Goal: Communication & Community: Answer question/provide support

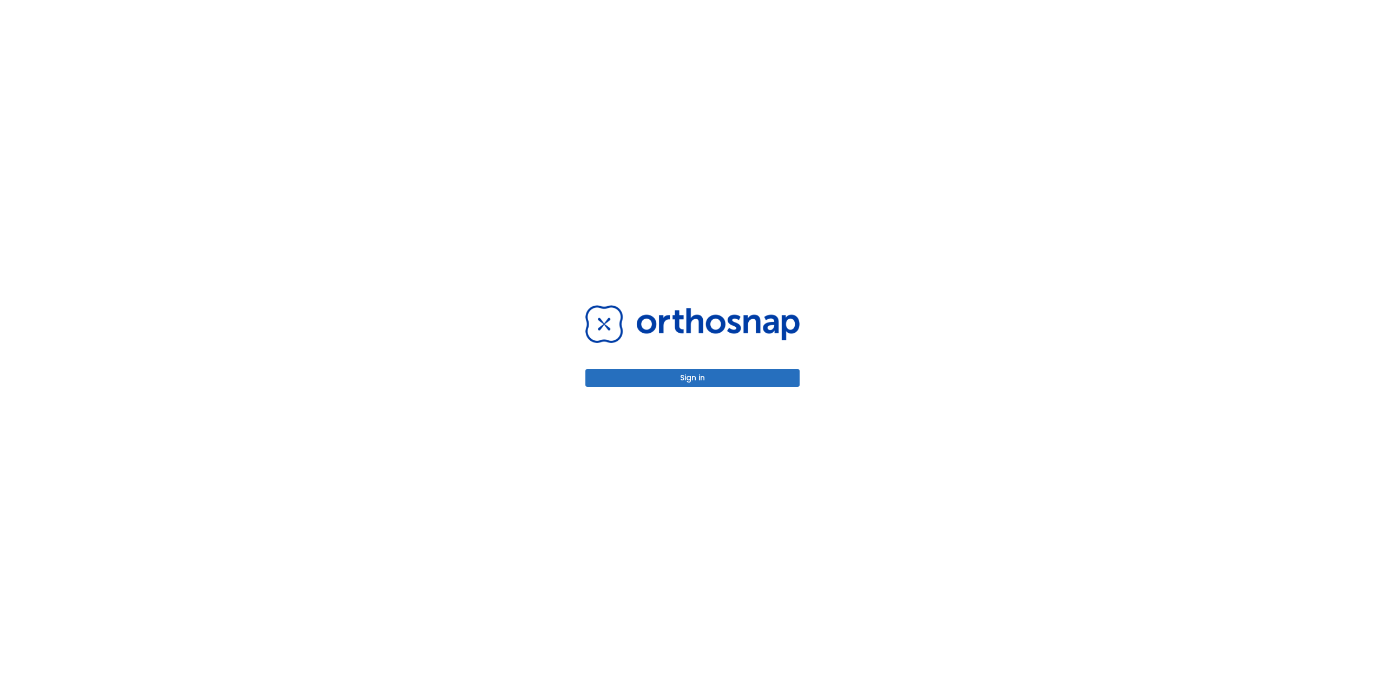
click at [696, 369] on button "Sign in" at bounding box center [692, 378] width 214 height 18
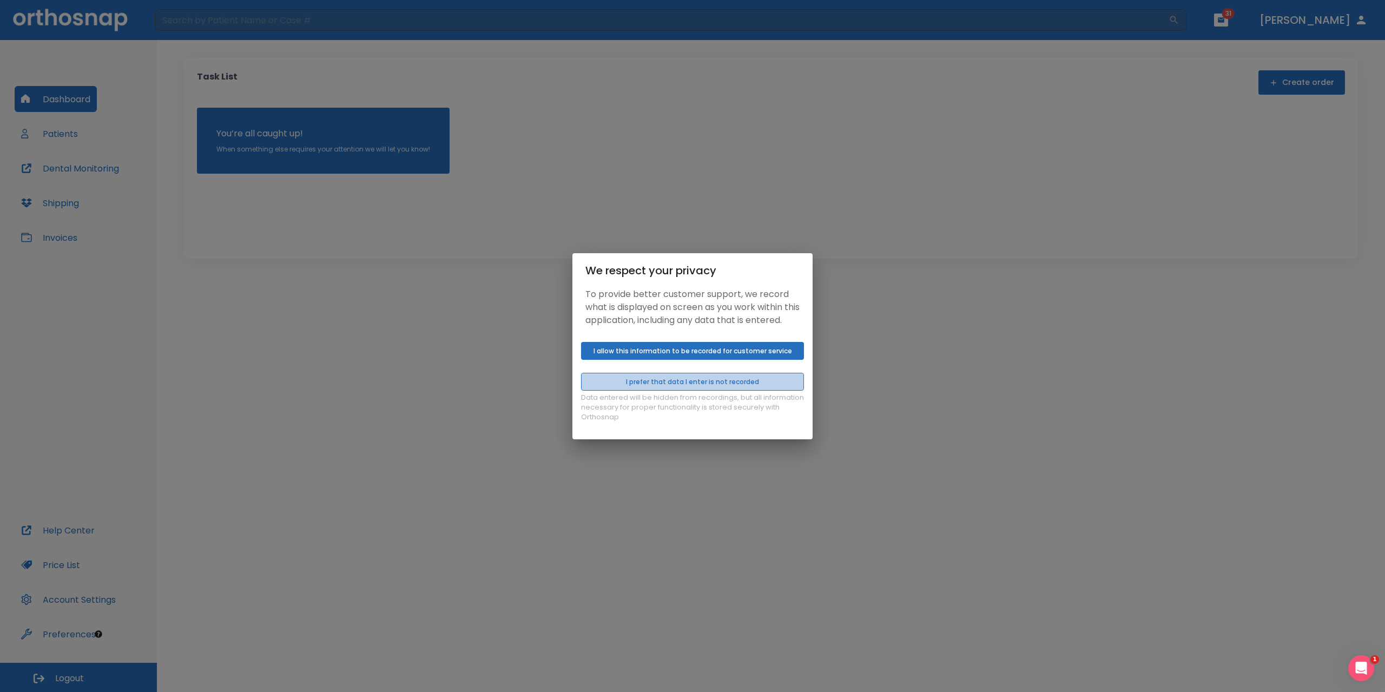
click at [694, 385] on button "I prefer that data I enter is not recorded" at bounding box center [692, 382] width 223 height 18
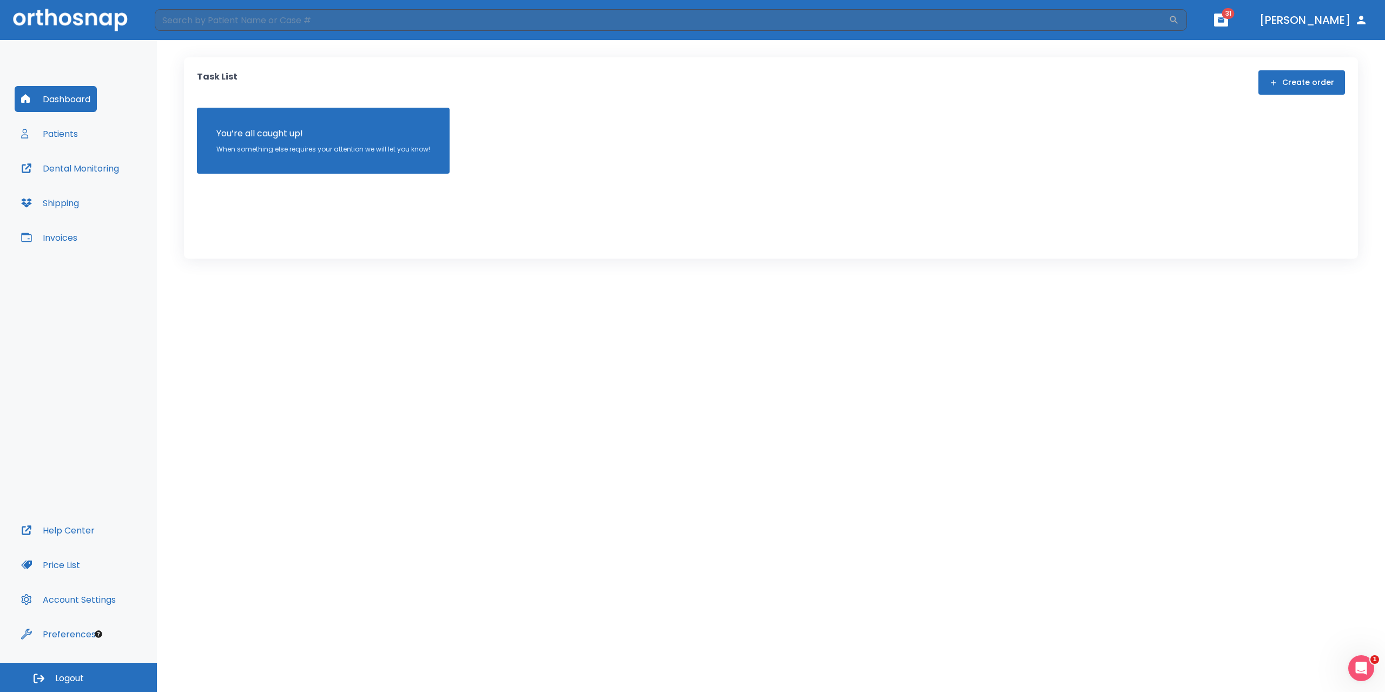
click at [67, 131] on button "Patients" at bounding box center [50, 134] width 70 height 26
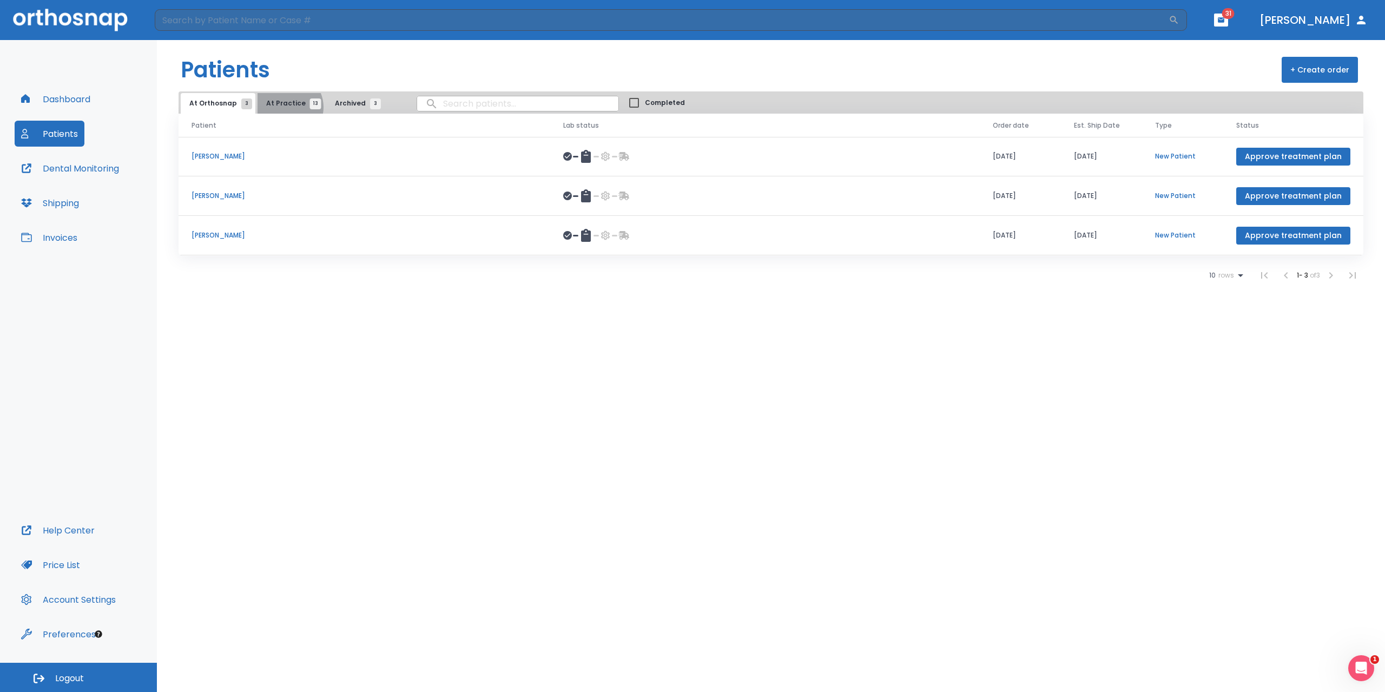
click at [282, 107] on span "At Practice 13" at bounding box center [290, 103] width 49 height 10
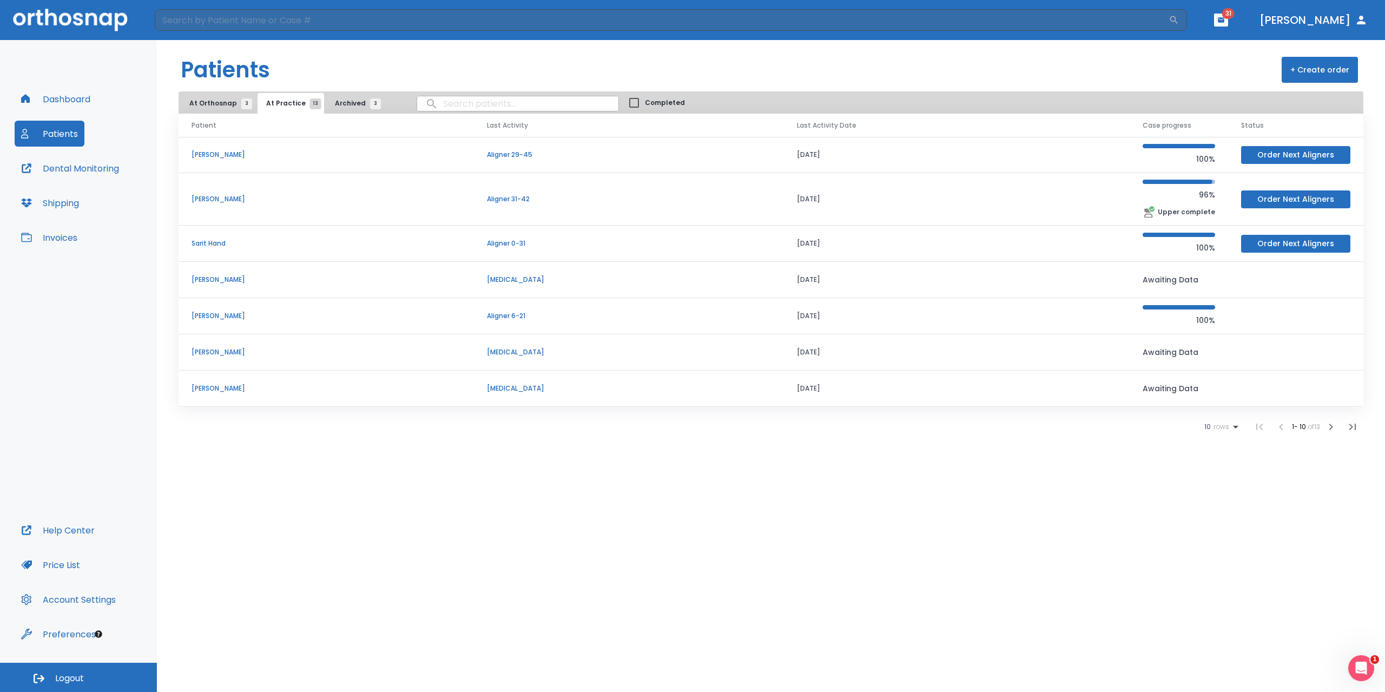
click at [201, 247] on p "Sarit Hand" at bounding box center [326, 244] width 269 height 10
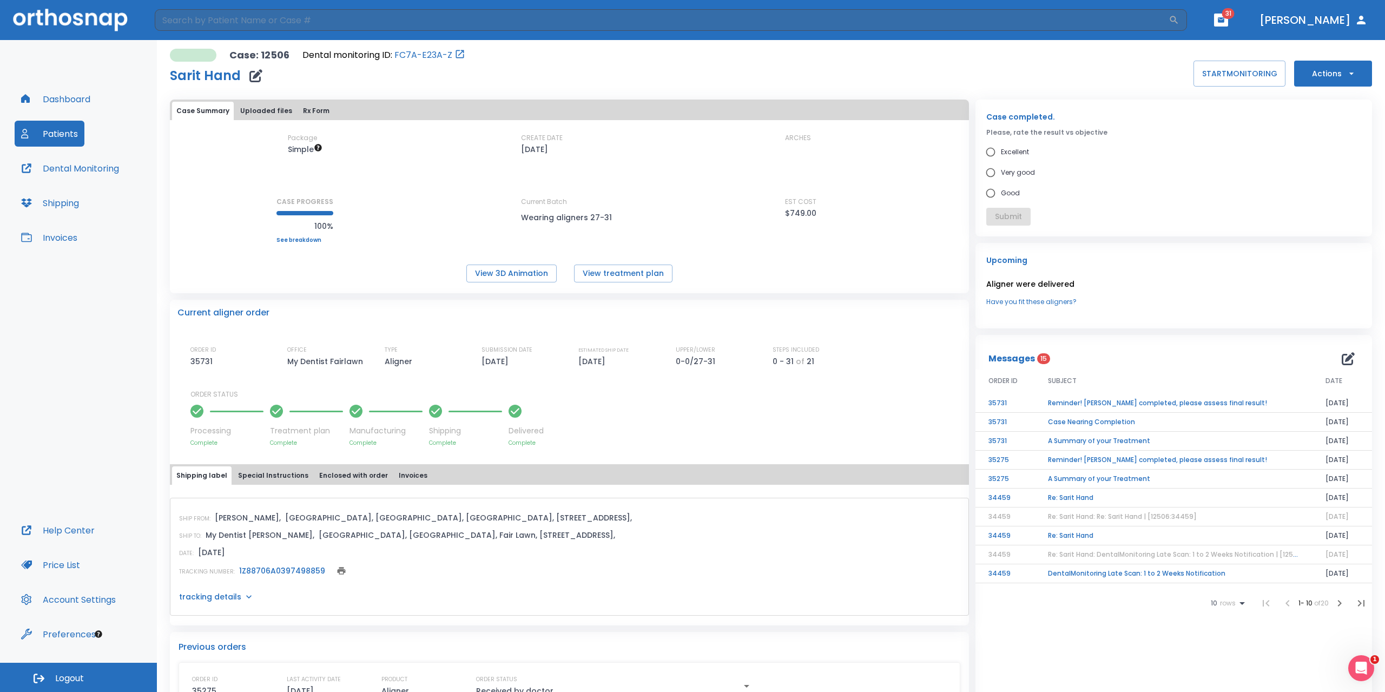
click at [1351, 64] on button "Actions" at bounding box center [1333, 74] width 78 height 26
click at [1339, 189] on p "Schedule consult" at bounding box center [1325, 186] width 58 height 10
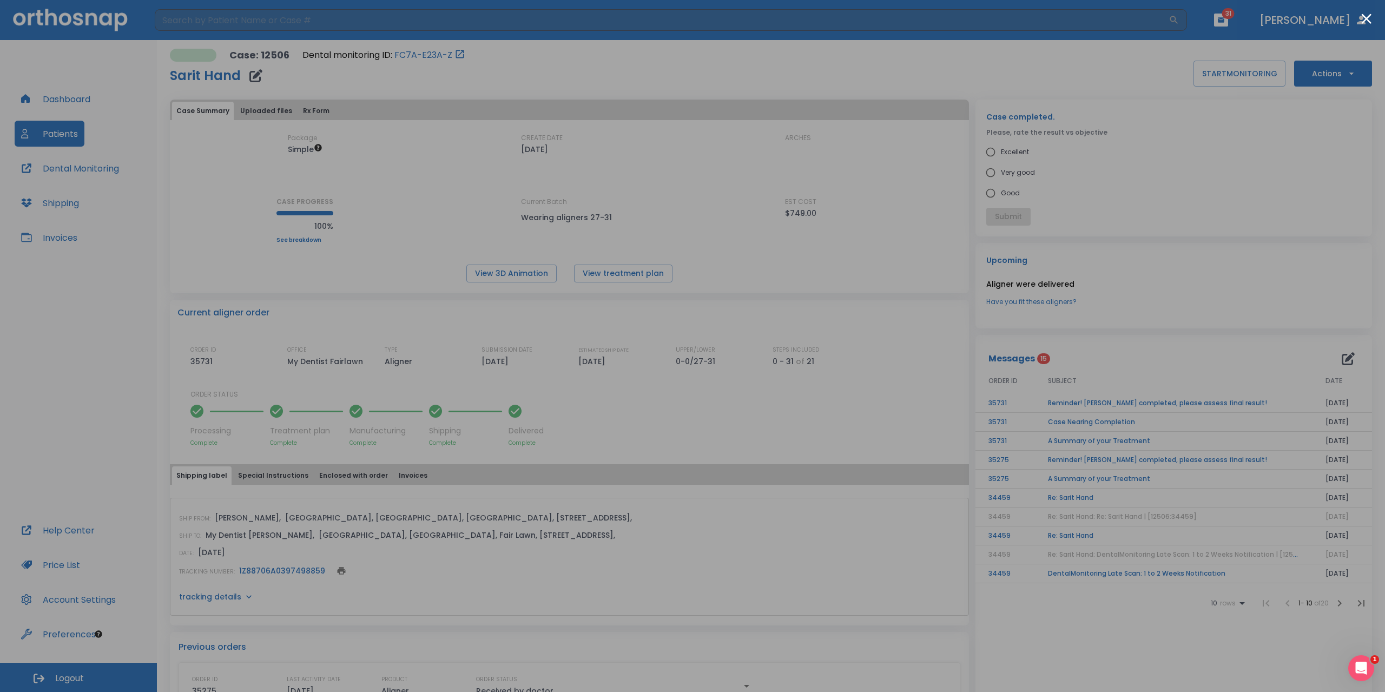
click at [835, 148] on div at bounding box center [692, 346] width 1385 height 692
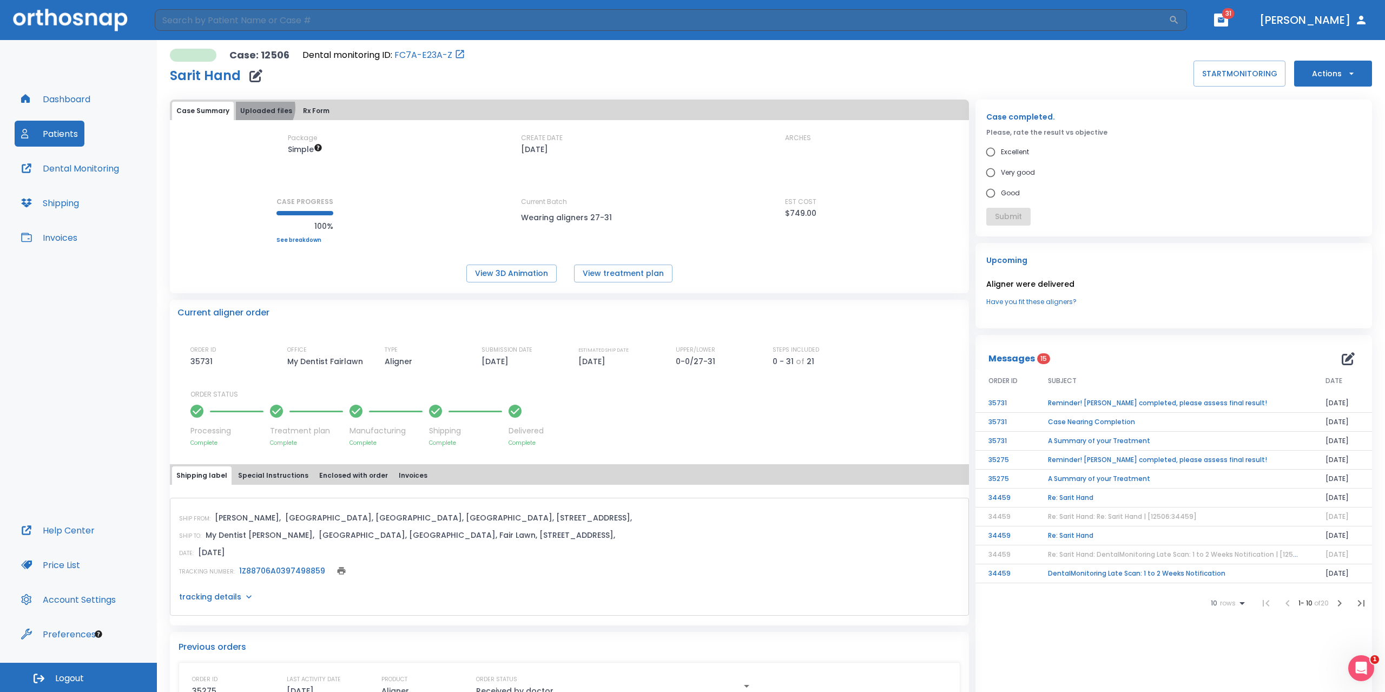
click at [262, 108] on button "Uploaded files" at bounding box center [266, 111] width 61 height 18
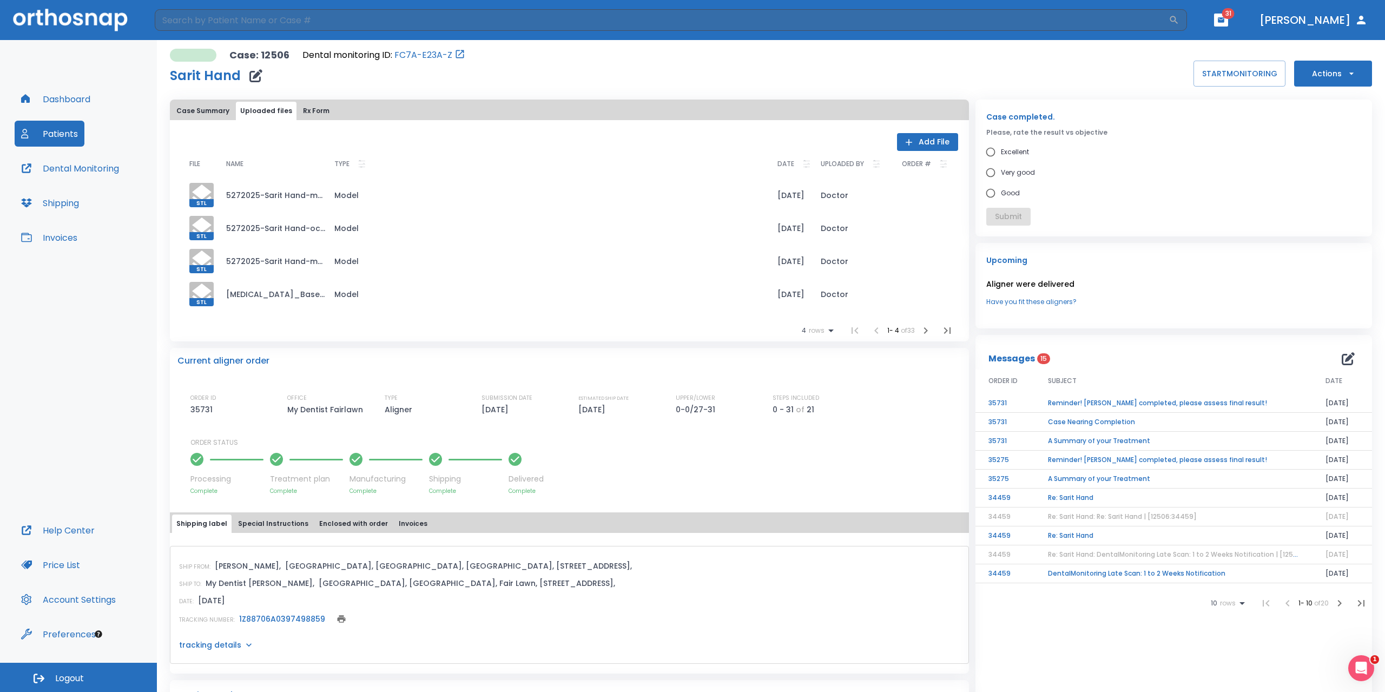
click at [928, 140] on button "Add File" at bounding box center [927, 142] width 61 height 18
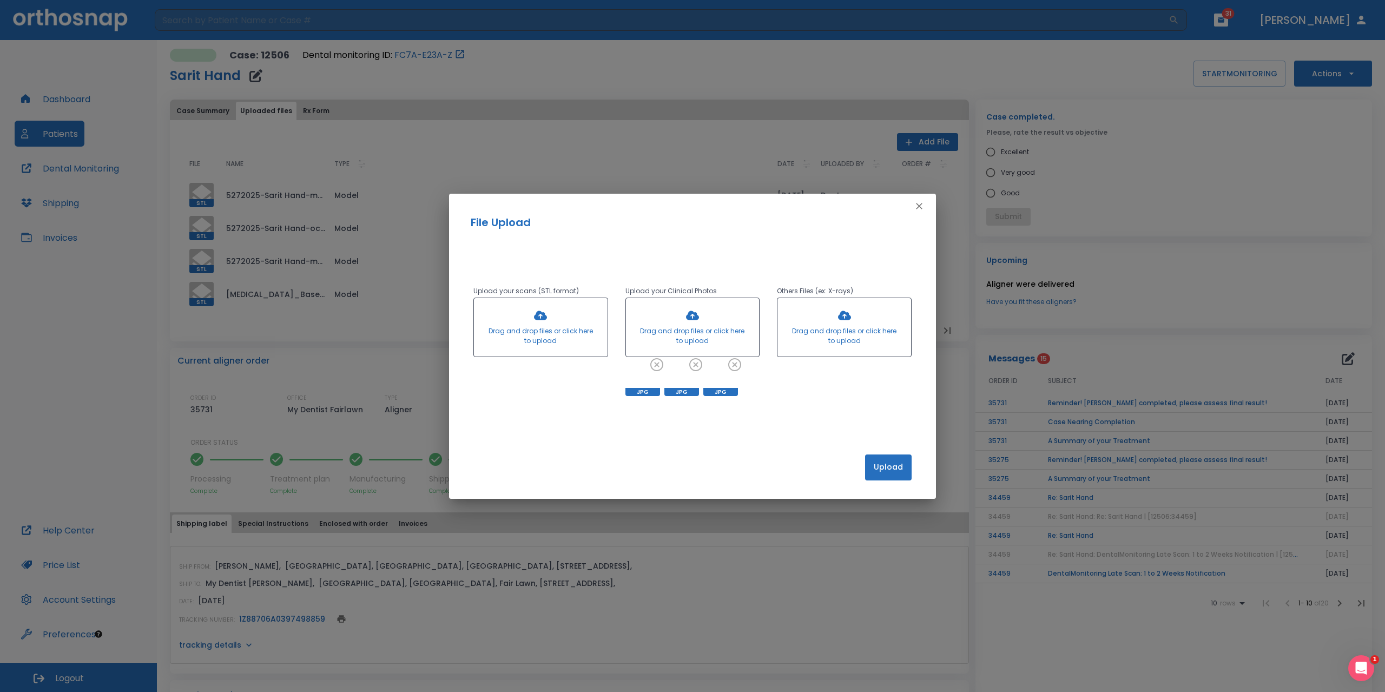
click at [890, 466] on button "Upload" at bounding box center [888, 467] width 47 height 26
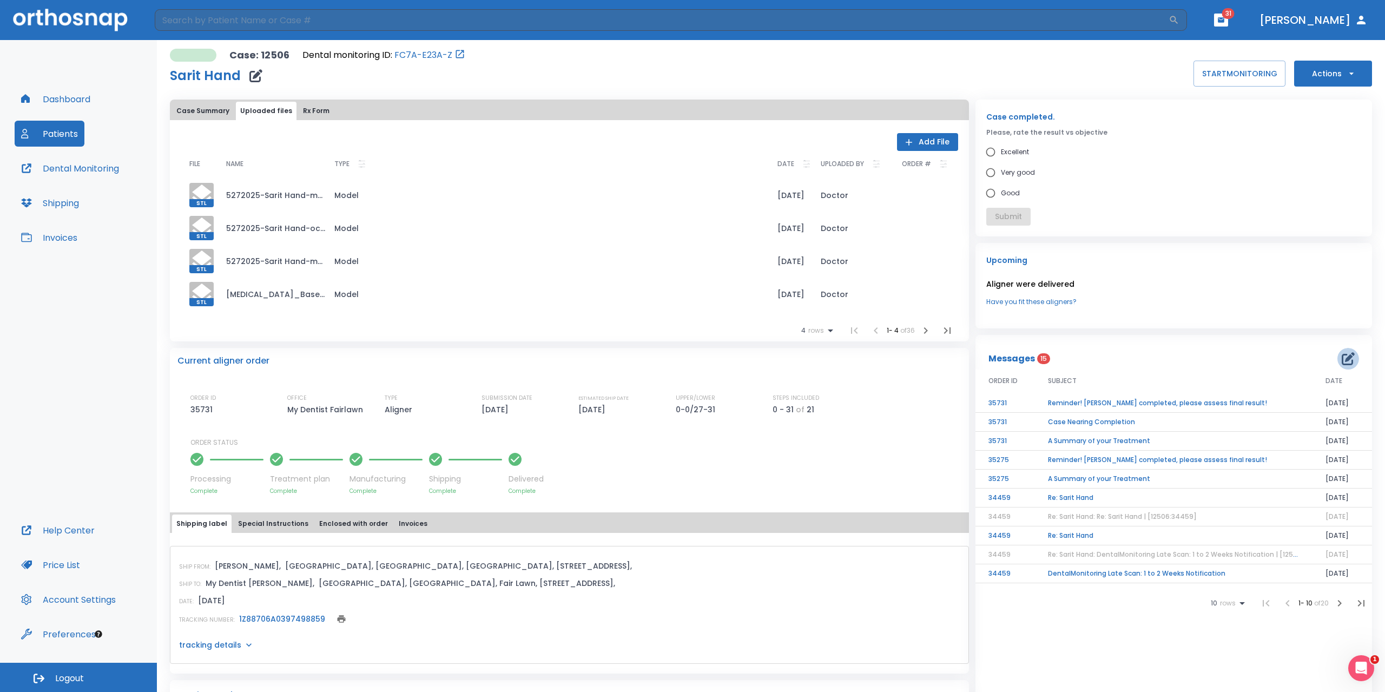
click at [1342, 358] on icon "button" at bounding box center [1348, 358] width 13 height 13
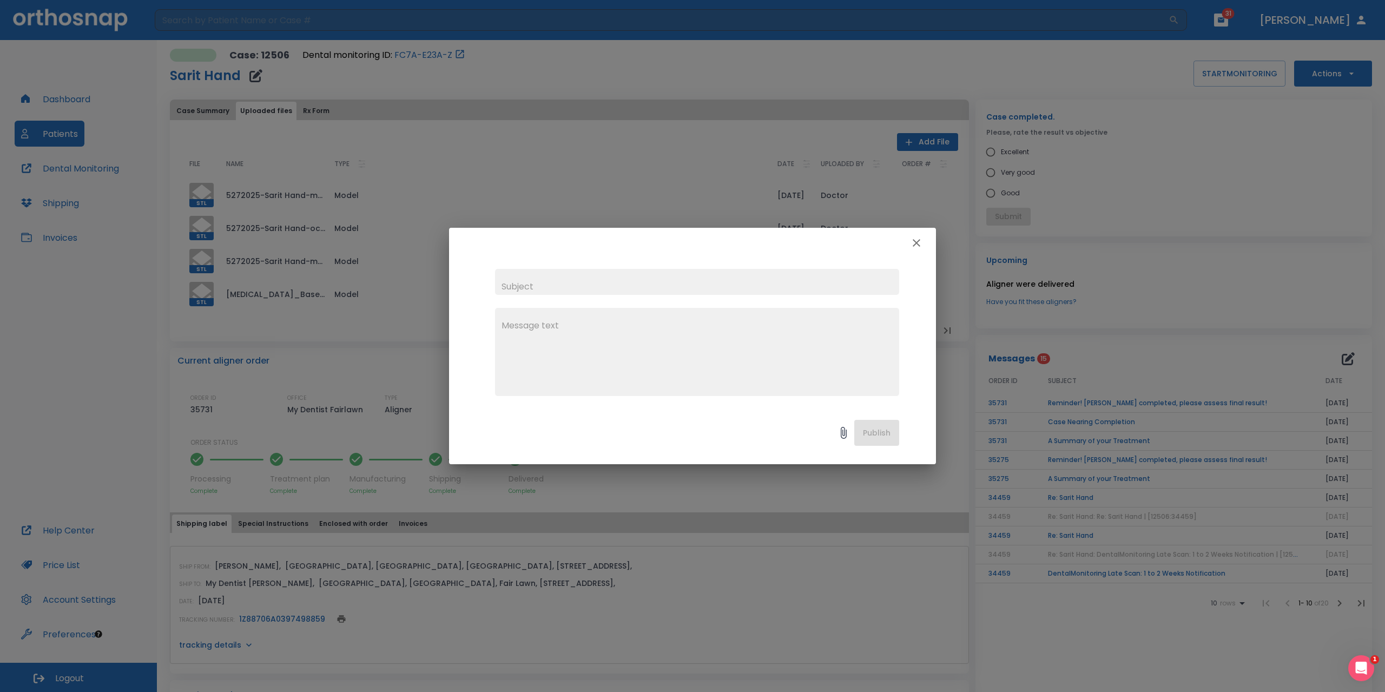
click at [516, 288] on input "text" at bounding box center [697, 282] width 404 height 26
type input "Spacing Clinical Measurements For Continued Refinment"
paste textarea "#22/23: 0.1 #23/24: 0.15 #24/25: 0.175 #25/26: 0.1 #26/27: 0"
type textarea "#22/23: 0.1 #23/24: 0.15 #24/25: 0.175 #25/26: 0.1 #26/27: 0"
click at [879, 433] on button "Publish" at bounding box center [876, 433] width 45 height 26
